Goal: Find specific page/section: Find specific page/section

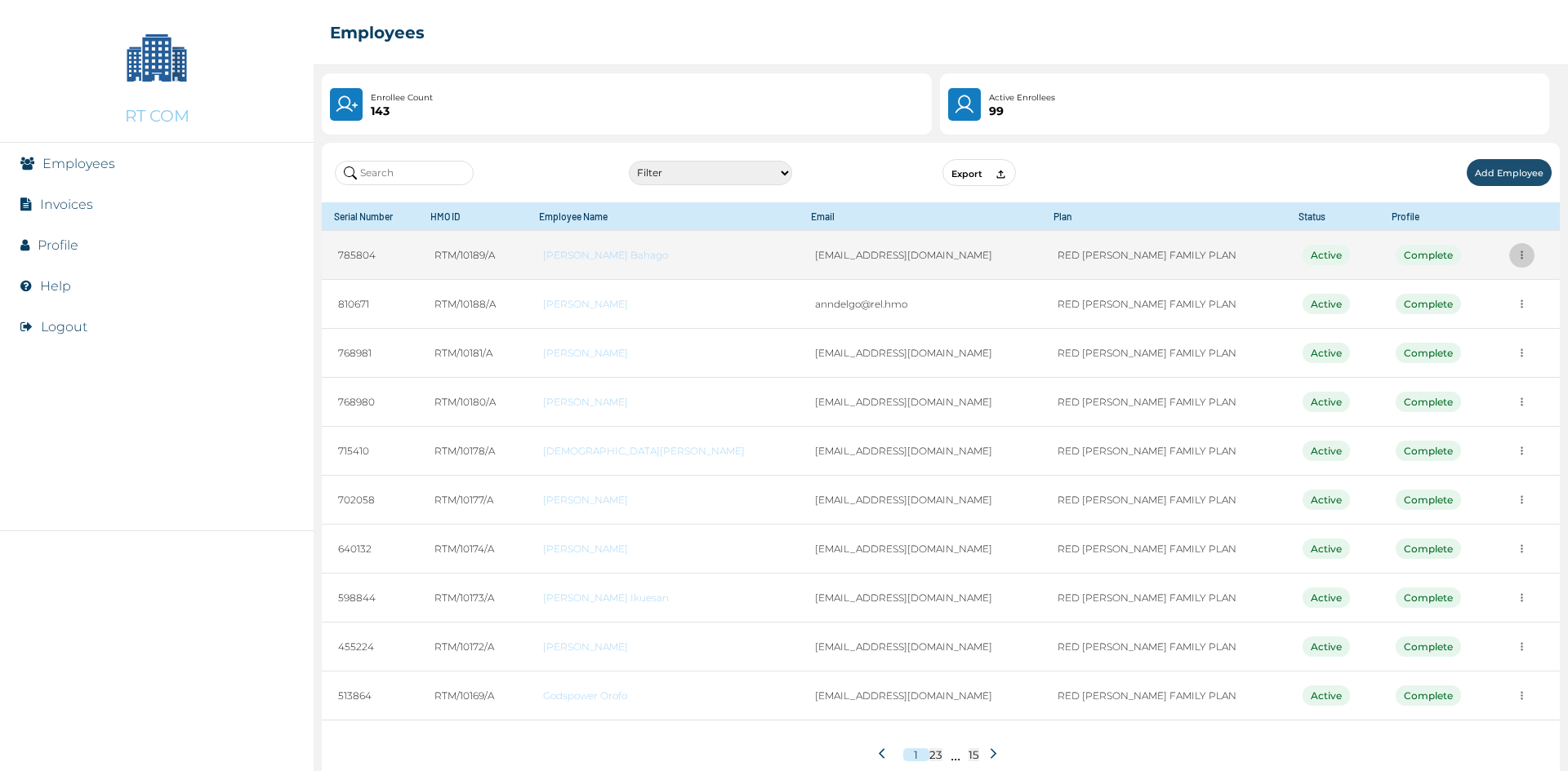
click at [1516, 258] on icon "more" at bounding box center [1522, 255] width 13 height 13
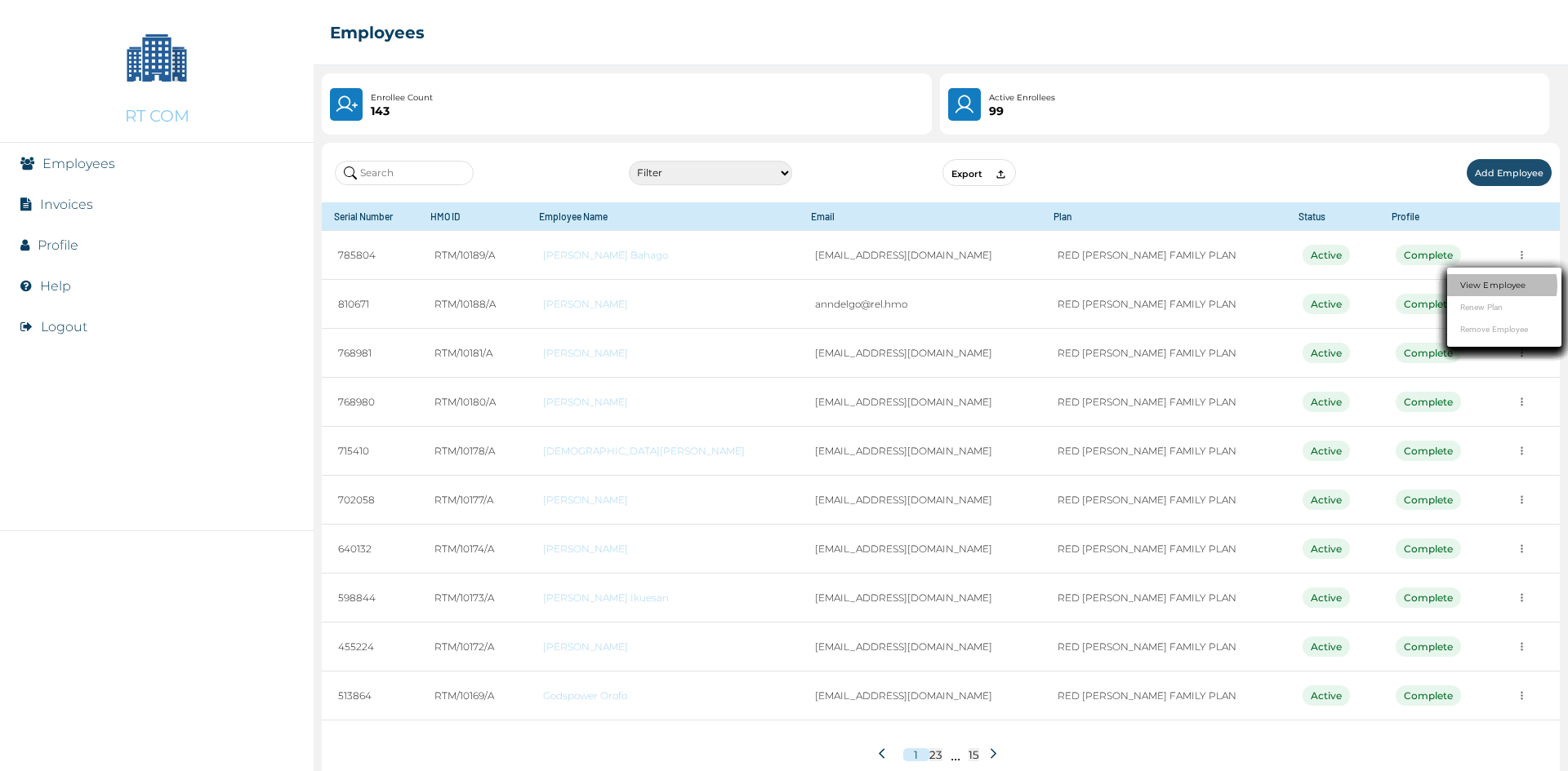
drag, startPoint x: 1487, startPoint y: 278, endPoint x: 1484, endPoint y: 287, distance: 9.5
click at [1488, 278] on li "View Employee" at bounding box center [1503, 285] width 114 height 22
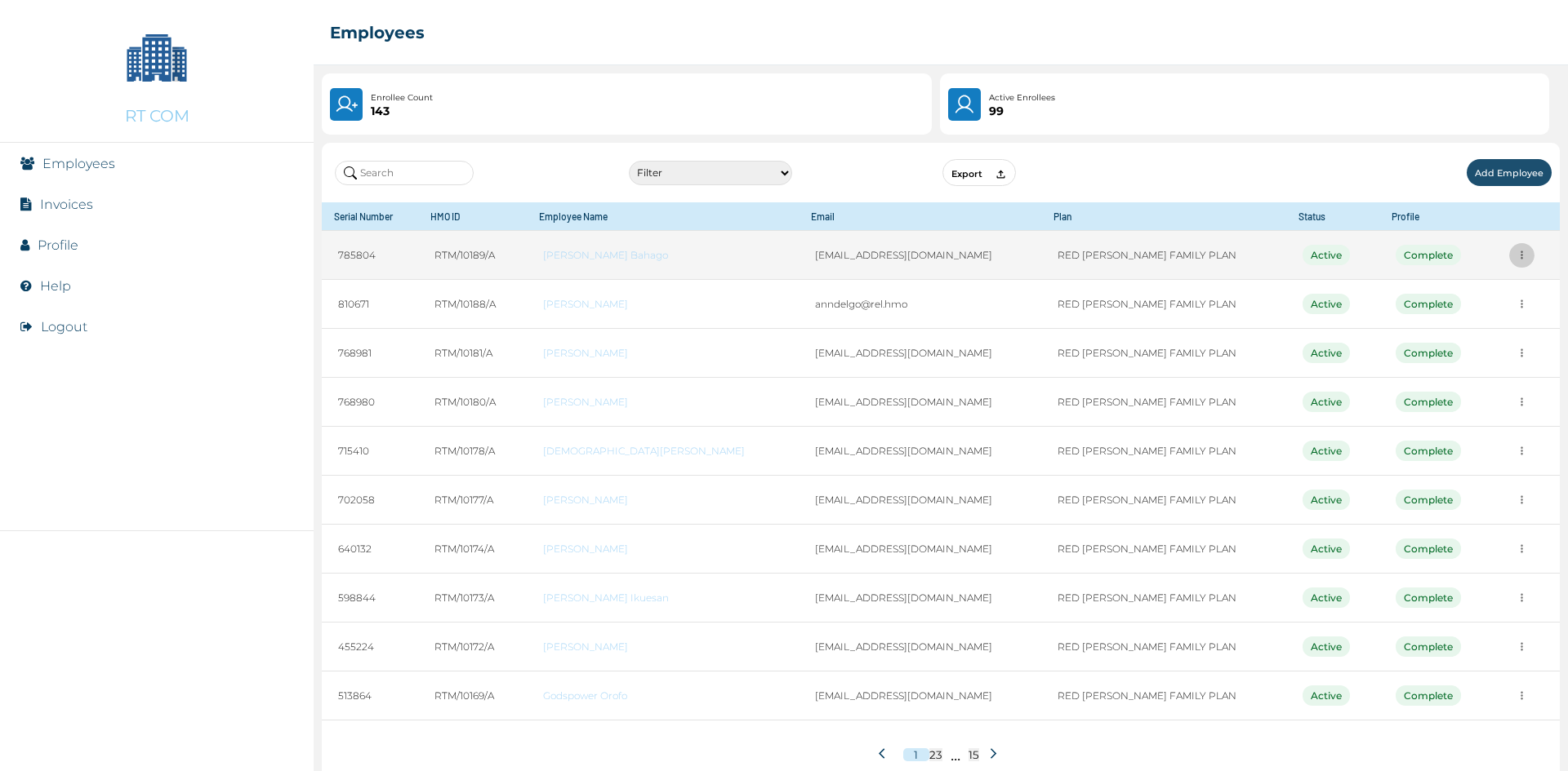
click at [1516, 251] on icon "more" at bounding box center [1522, 255] width 13 height 13
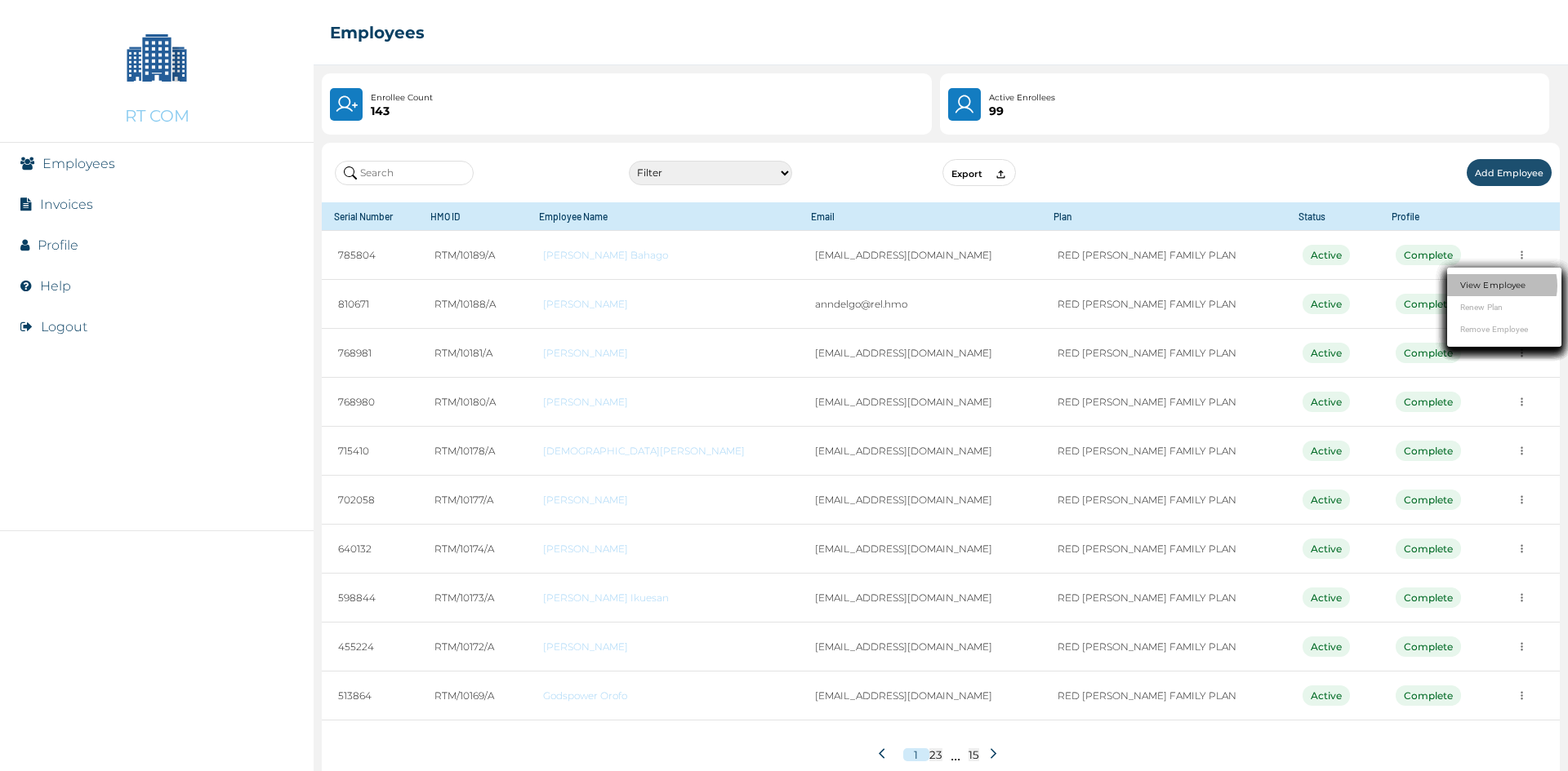
click at [1476, 290] on link "View Employee" at bounding box center [1493, 285] width 66 height 13
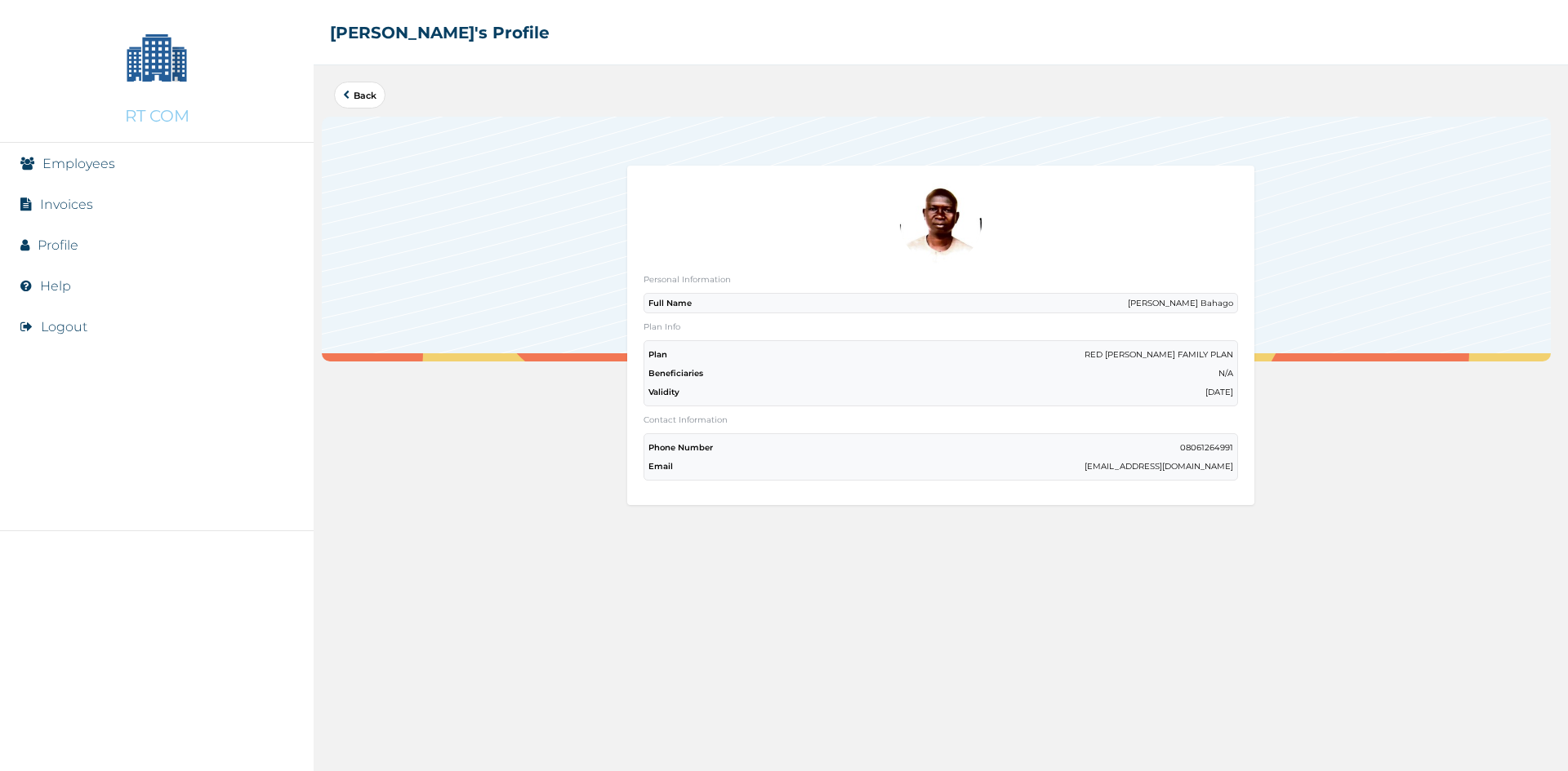
click at [1069, 259] on div at bounding box center [941, 224] width 595 height 84
click at [1224, 114] on div "Back Personal Information Full Name [PERSON_NAME] Bahago Plan Info Plan RED [PE…" at bounding box center [940, 418] width 1255 height 706
